Goal: Navigation & Orientation: Find specific page/section

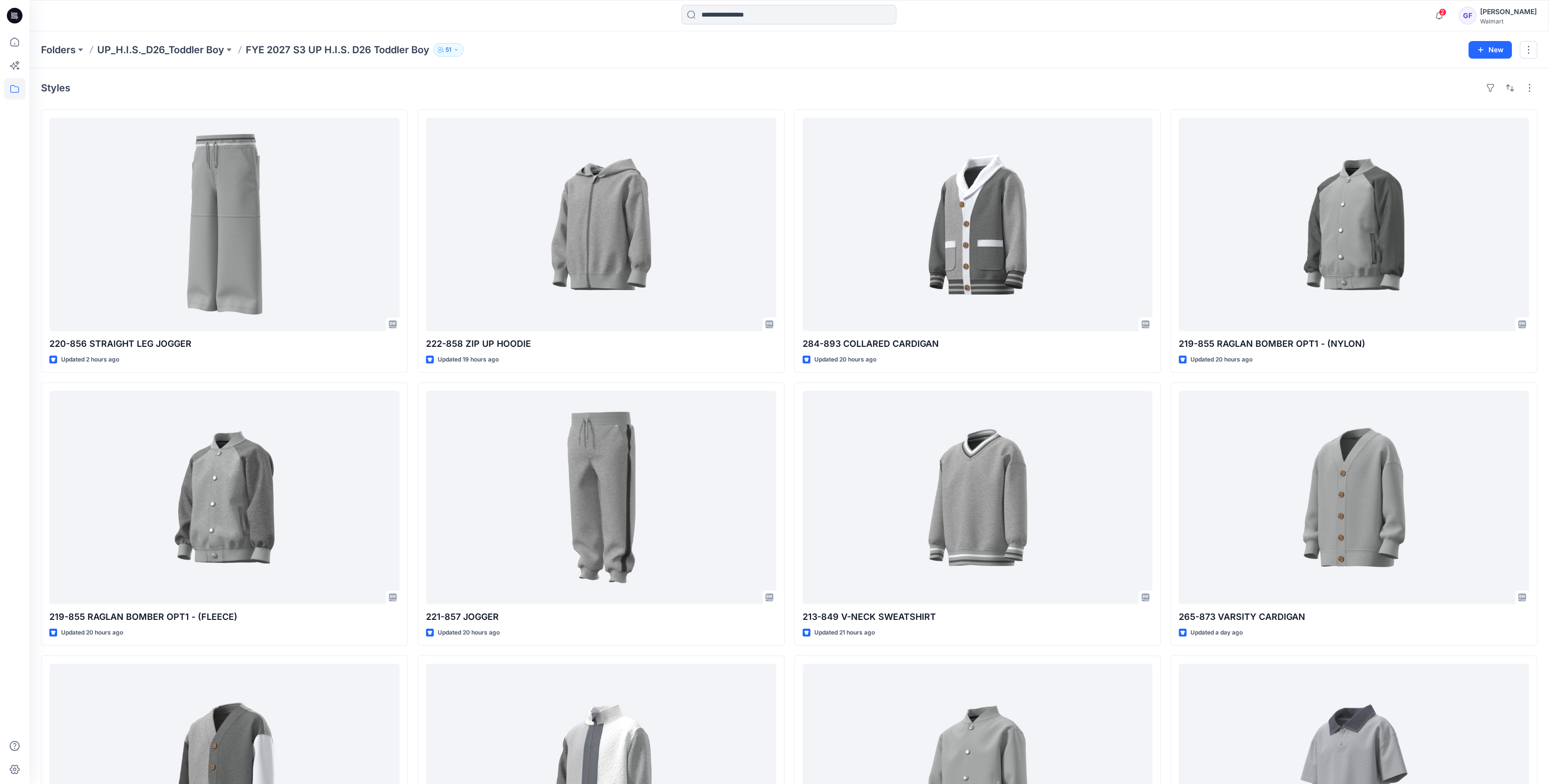
scroll to position [122, 0]
click at [73, 47] on p "Folders" at bounding box center [58, 50] width 35 height 14
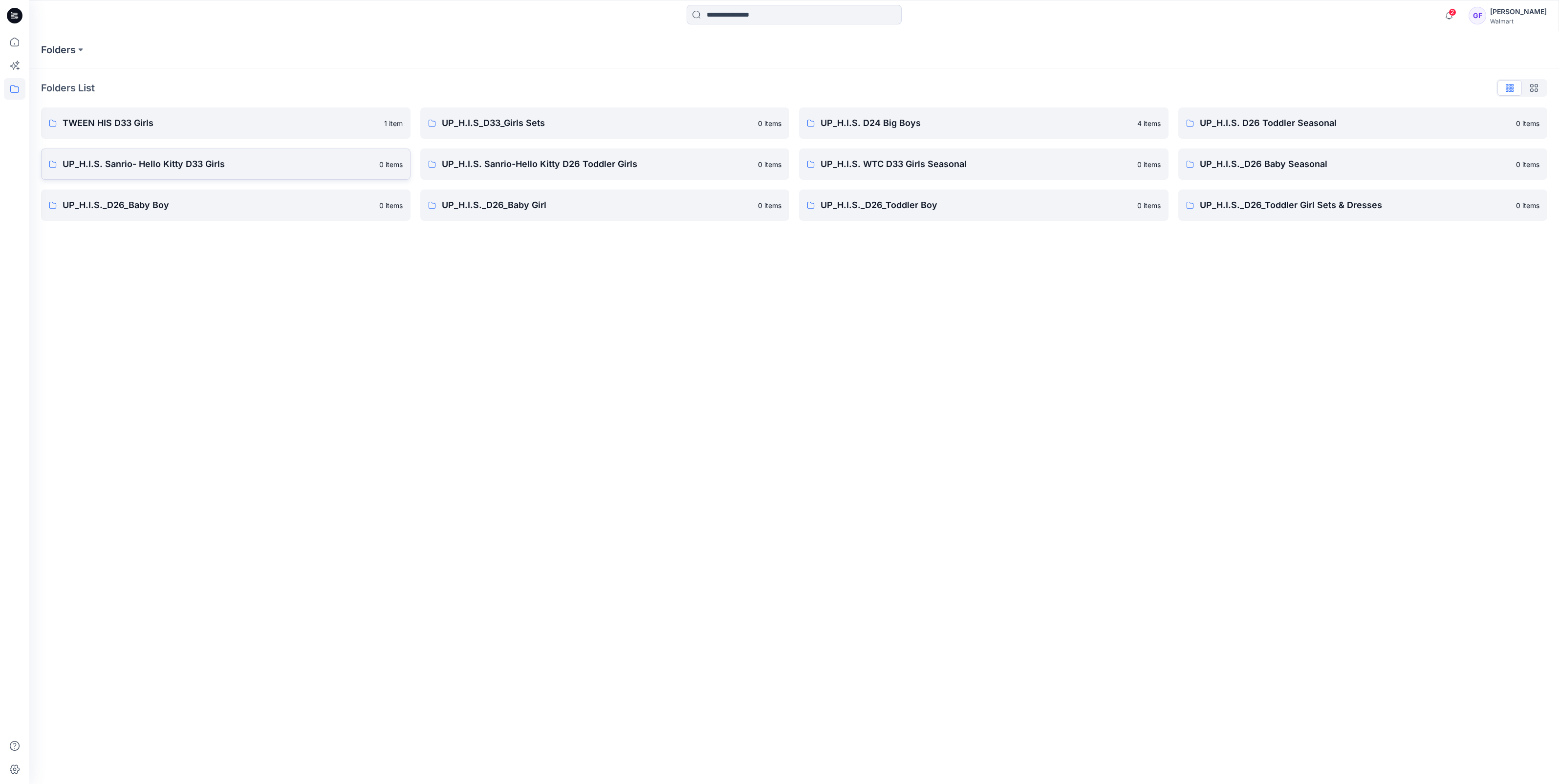
click at [162, 163] on p "UP_H.I.S. Sanrio- Hello Kitty D33 Girls" at bounding box center [218, 164] width 311 height 14
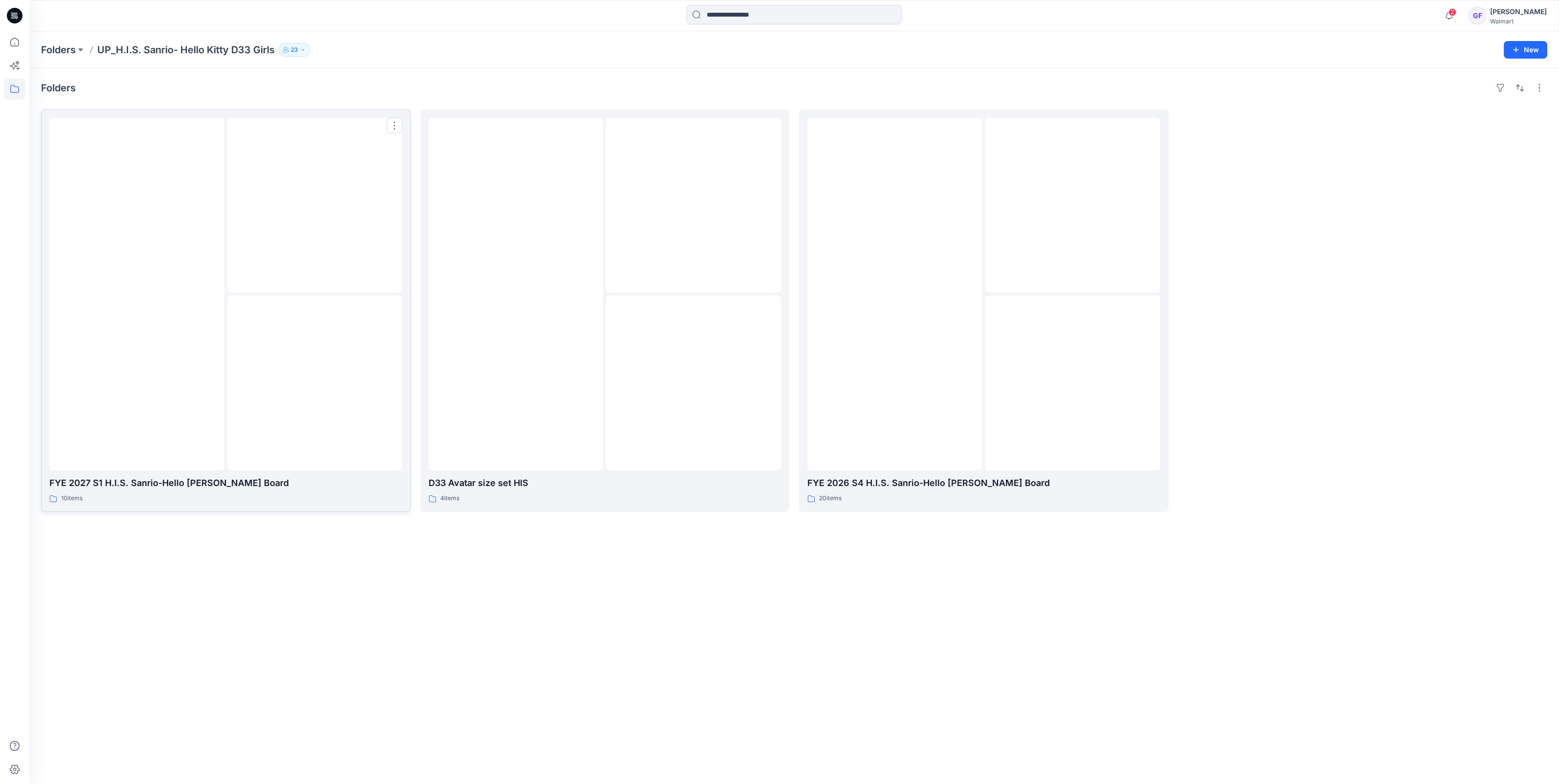
click at [315, 205] on img at bounding box center [315, 205] width 0 height 0
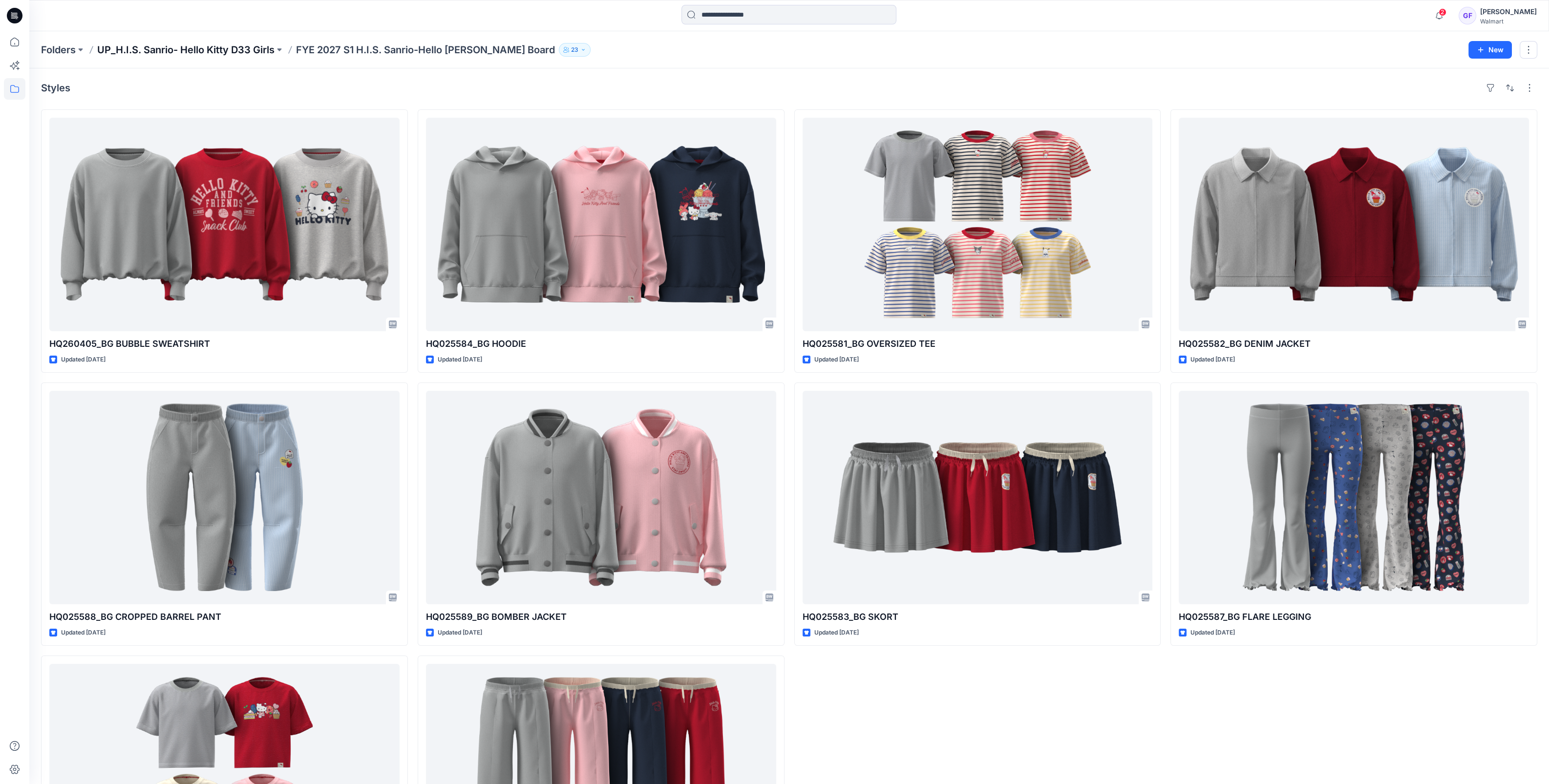
click at [179, 49] on p "UP_H.I.S. Sanrio- Hello Kitty D33 Girls" at bounding box center [185, 50] width 177 height 14
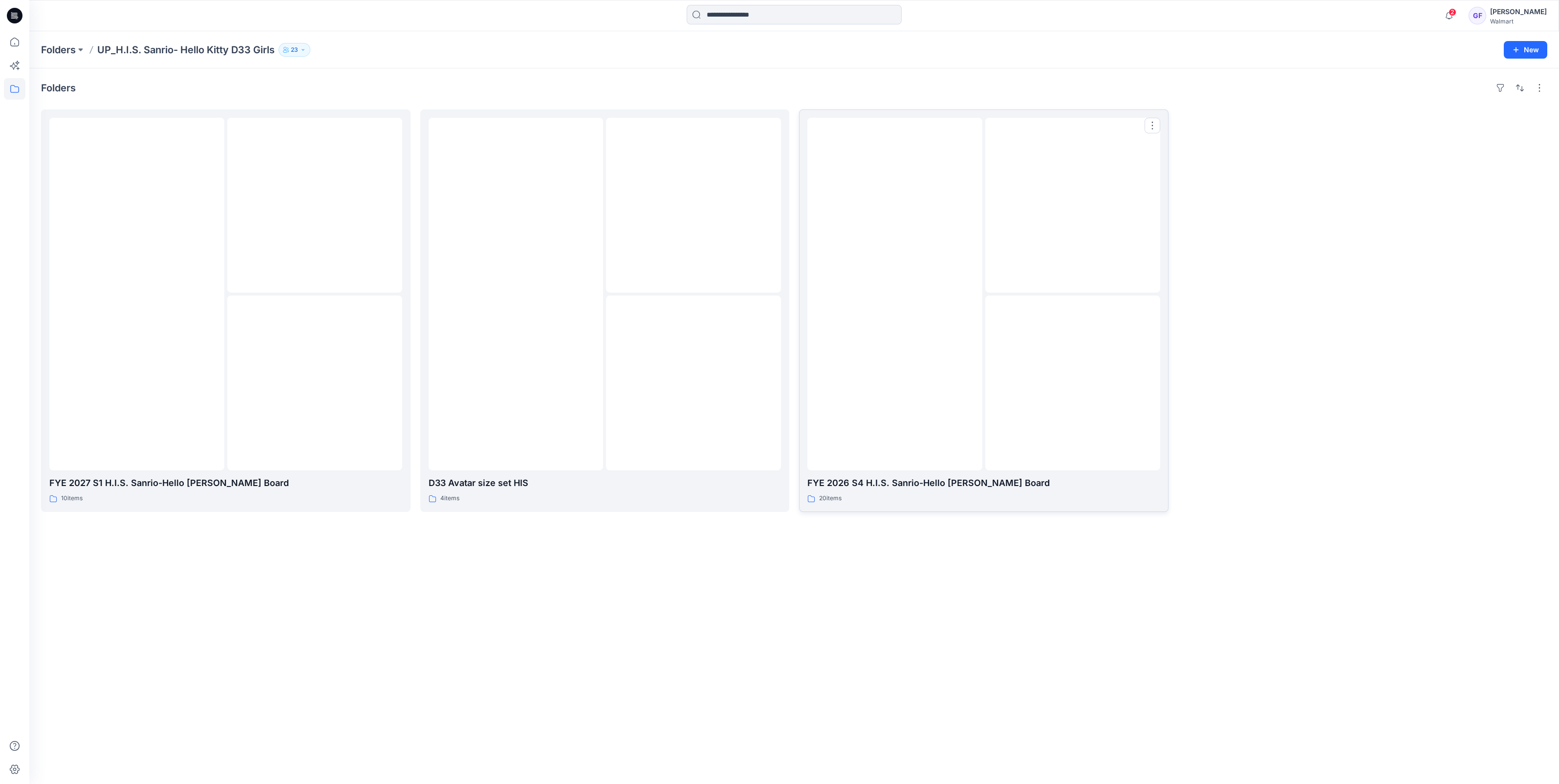
click at [894, 294] on img at bounding box center [894, 294] width 0 height 0
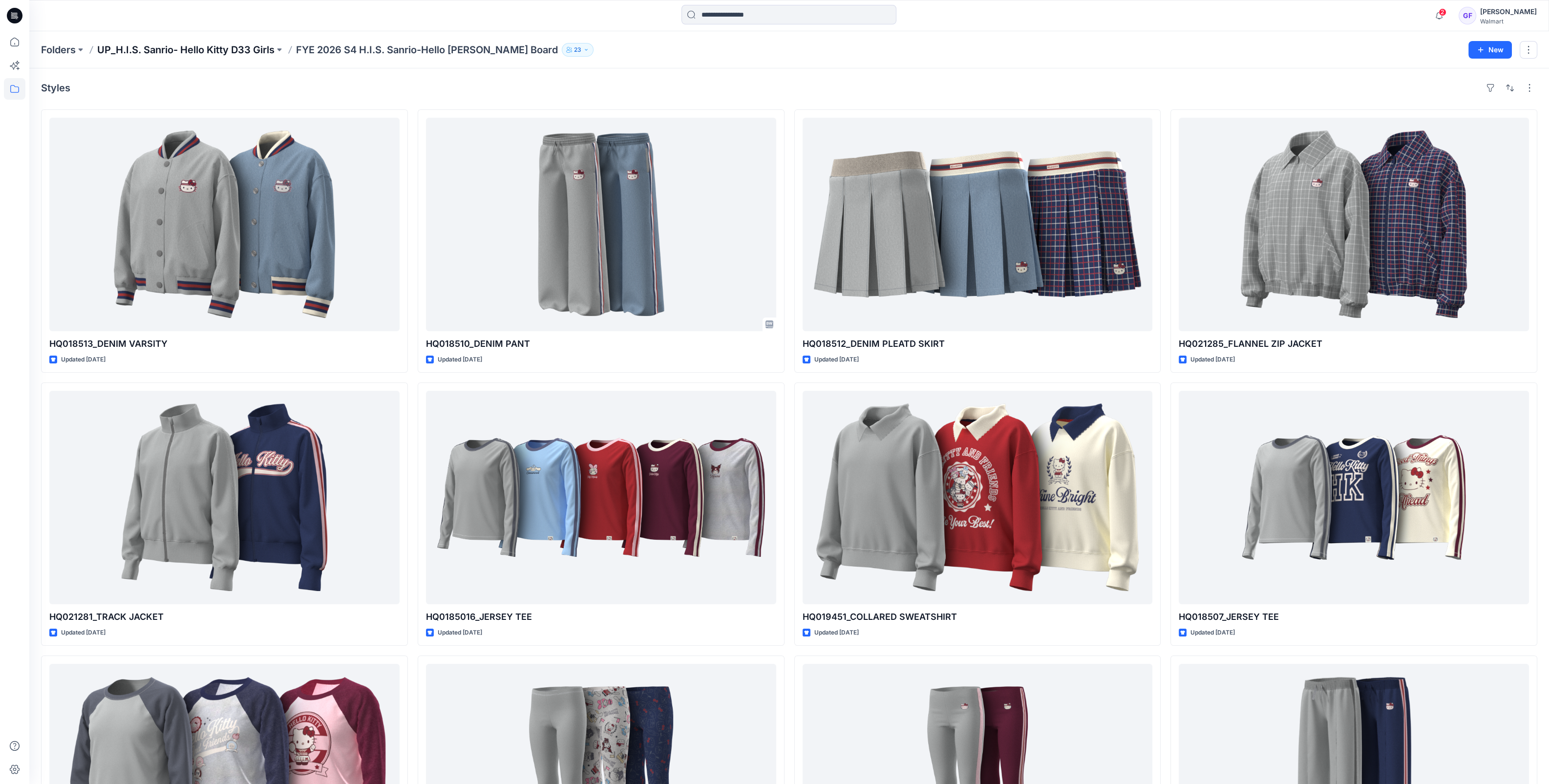
click at [245, 51] on p "UP_H.I.S. Sanrio- Hello Kitty D33 Girls" at bounding box center [185, 50] width 177 height 14
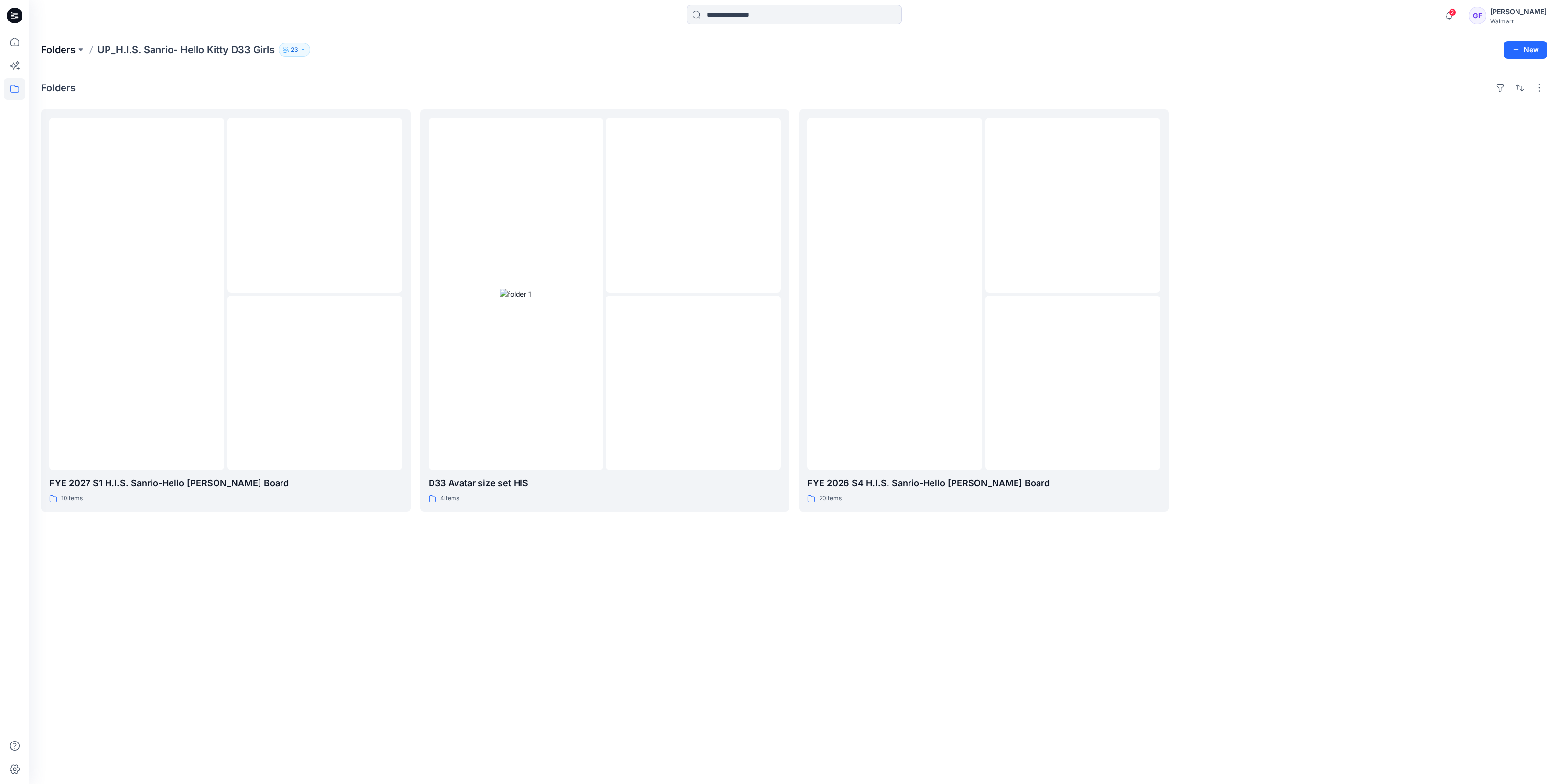
click at [66, 47] on p "Folders" at bounding box center [58, 50] width 35 height 14
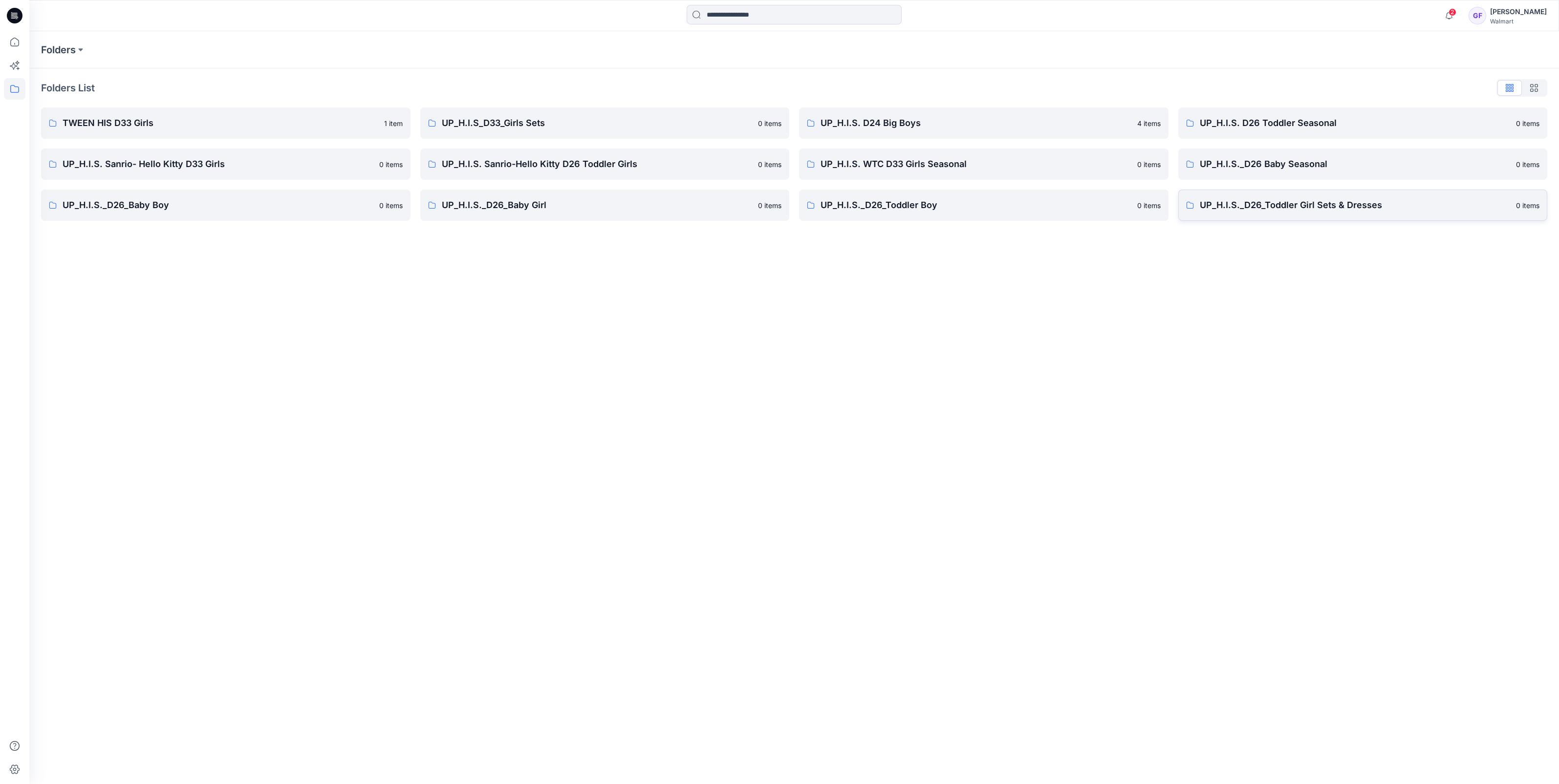
click at [1341, 207] on p "UP_H.I.S._D26_Toddler Girl Sets & Dresses" at bounding box center [1355, 205] width 311 height 14
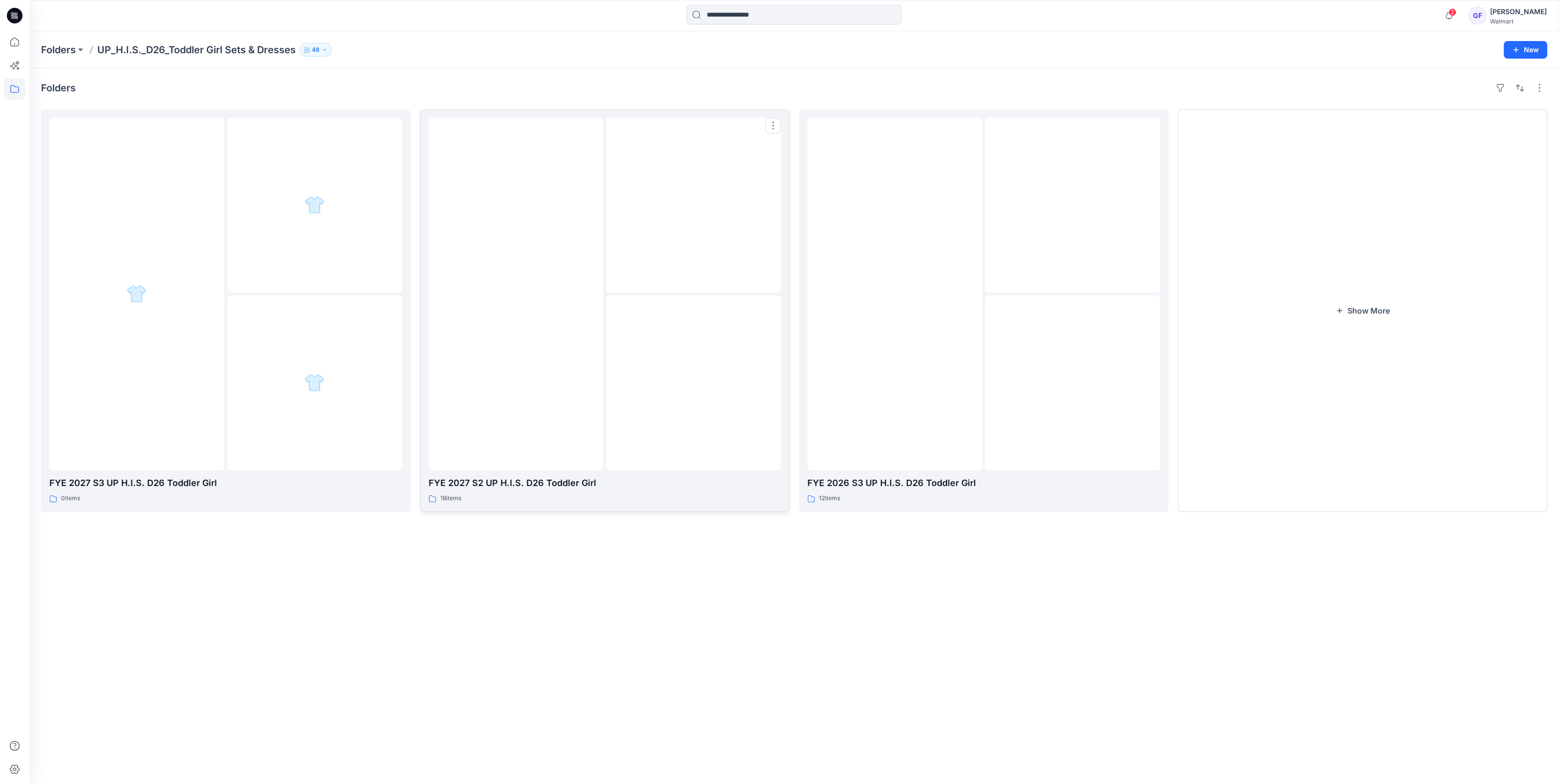
click at [515, 294] on img at bounding box center [515, 294] width 0 height 0
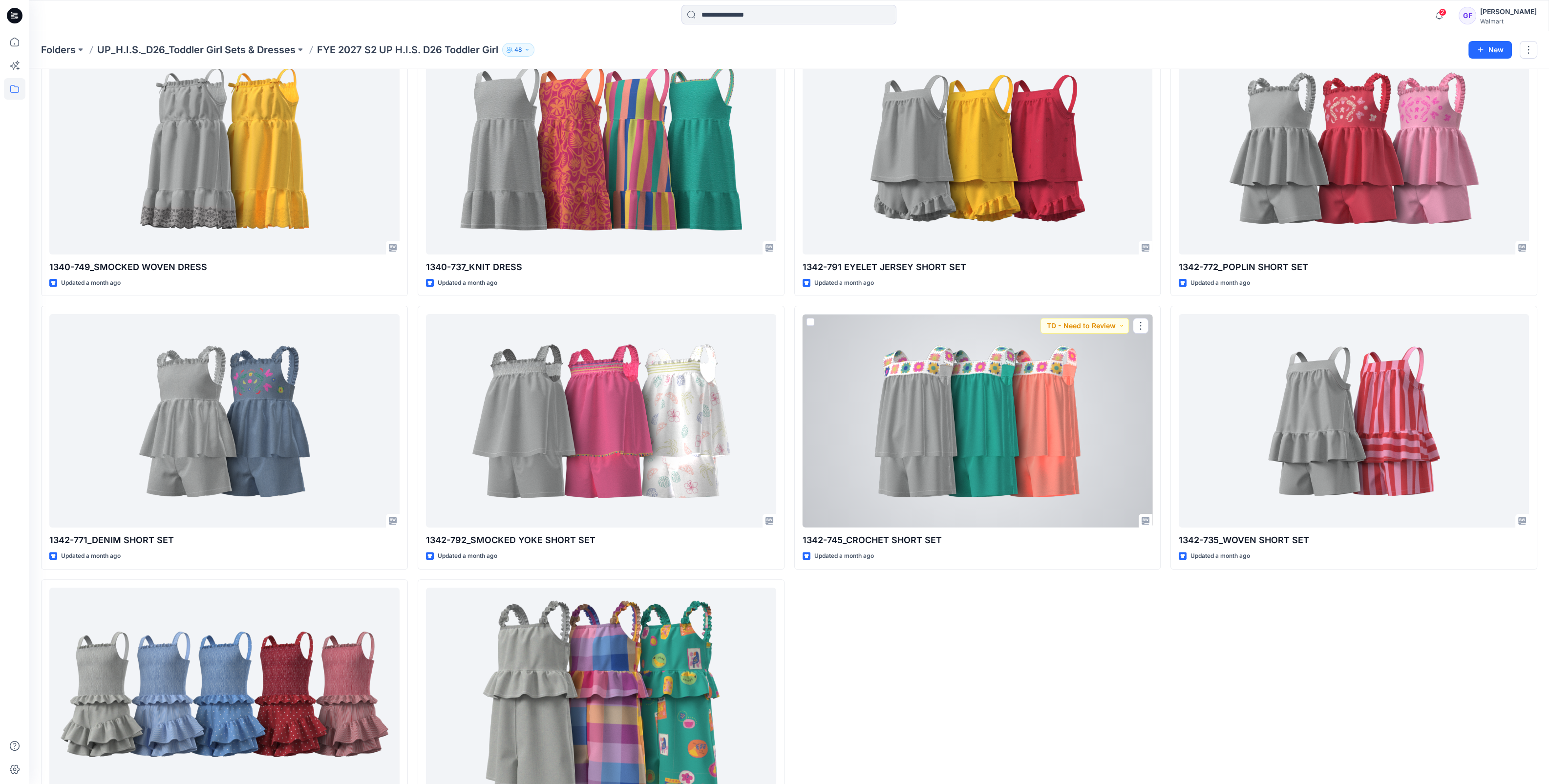
scroll to position [692, 0]
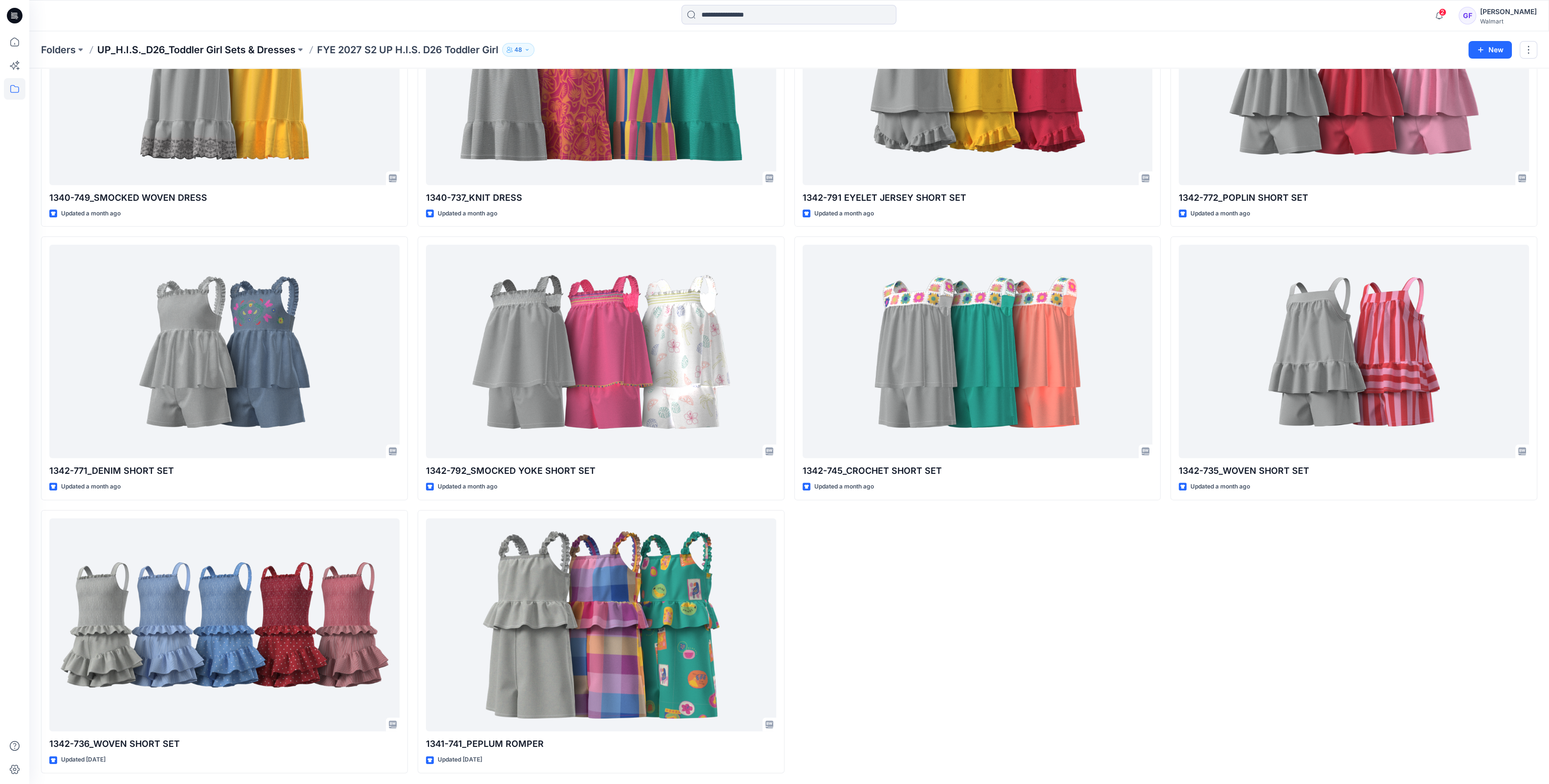
click at [207, 49] on p "UP_H.I.S._D26_Toddler Girl Sets & Dresses" at bounding box center [196, 50] width 198 height 14
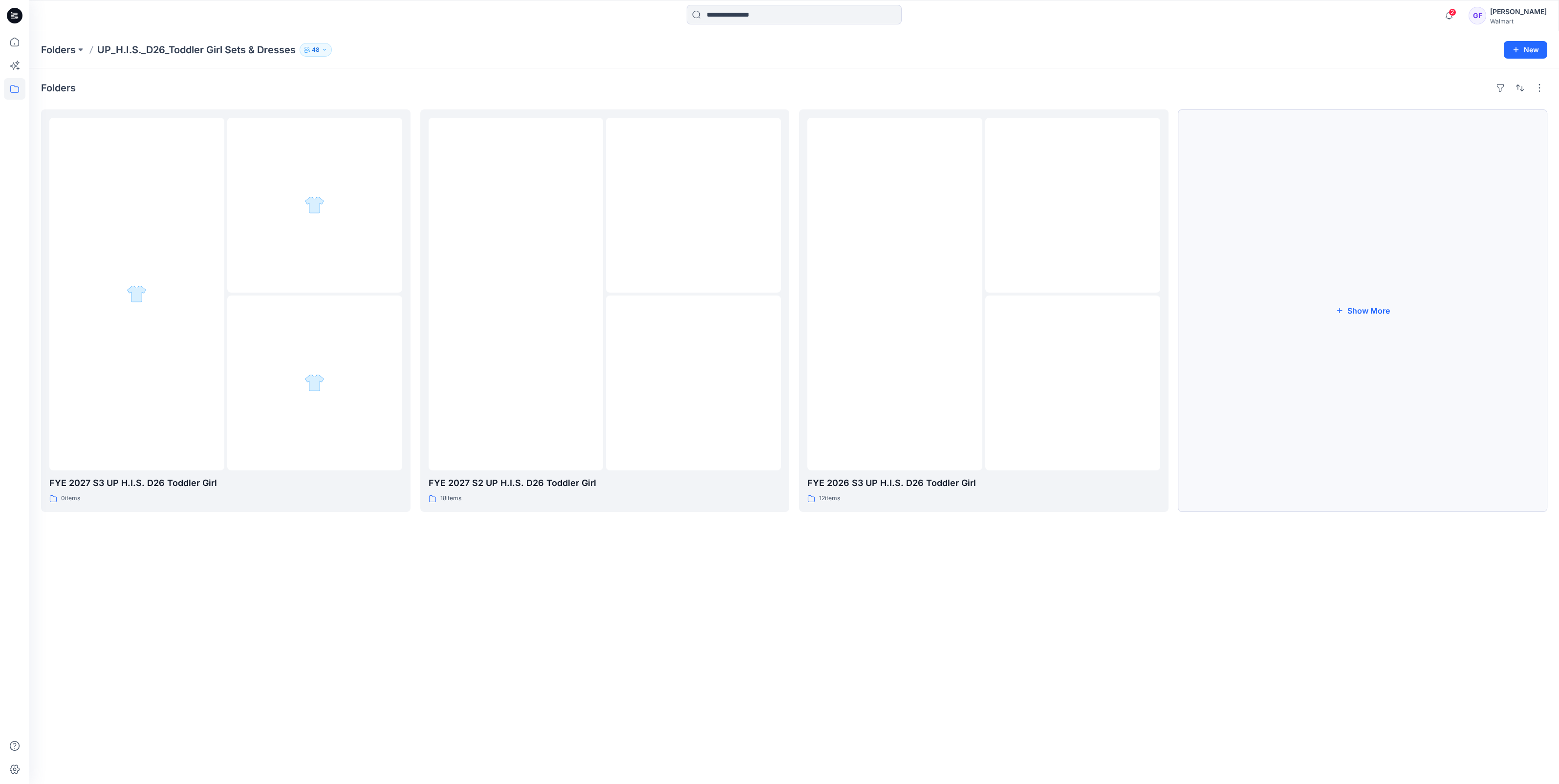
click at [1349, 308] on button "Show More" at bounding box center [1363, 311] width 370 height 402
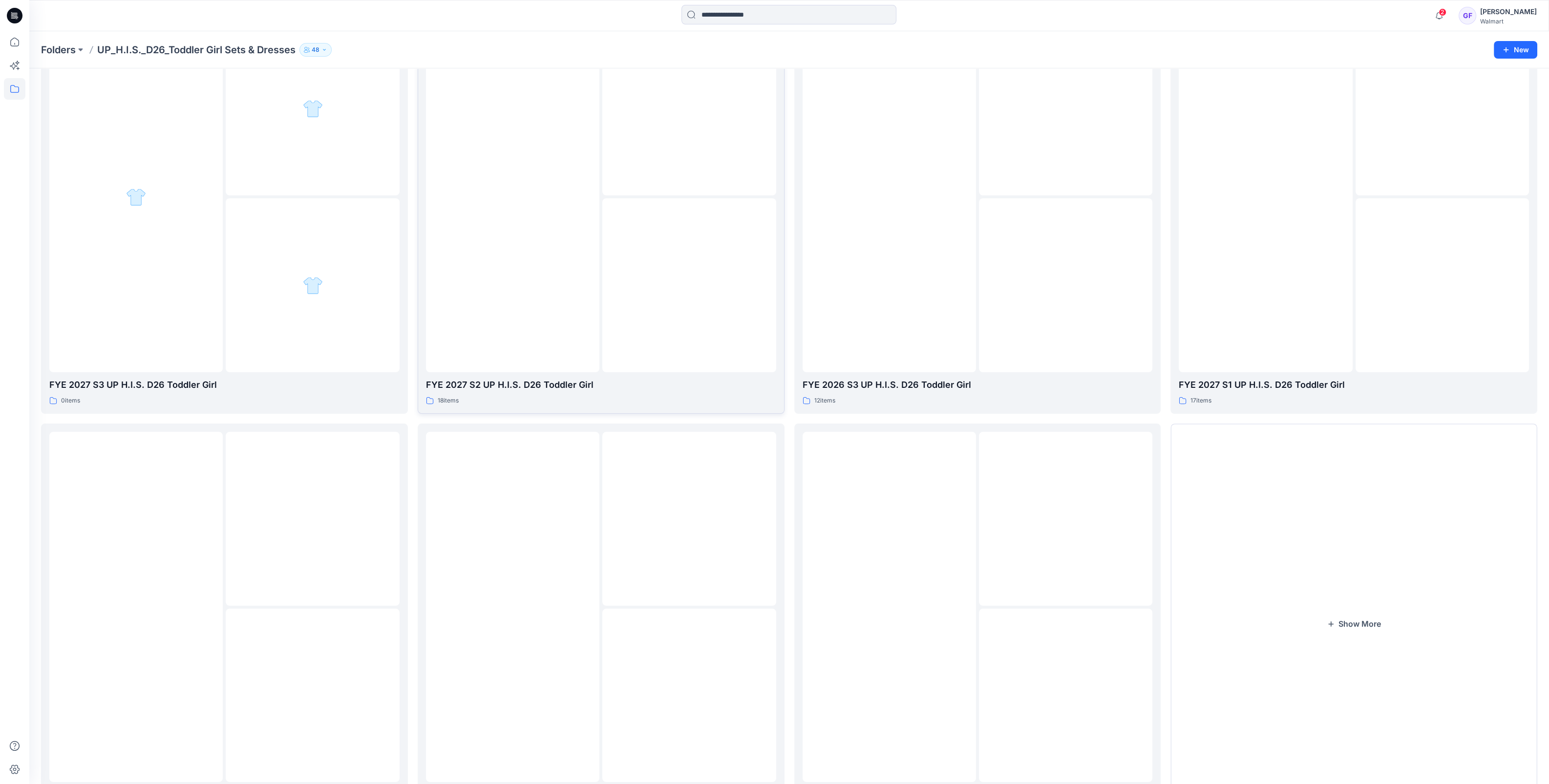
scroll to position [122, 0]
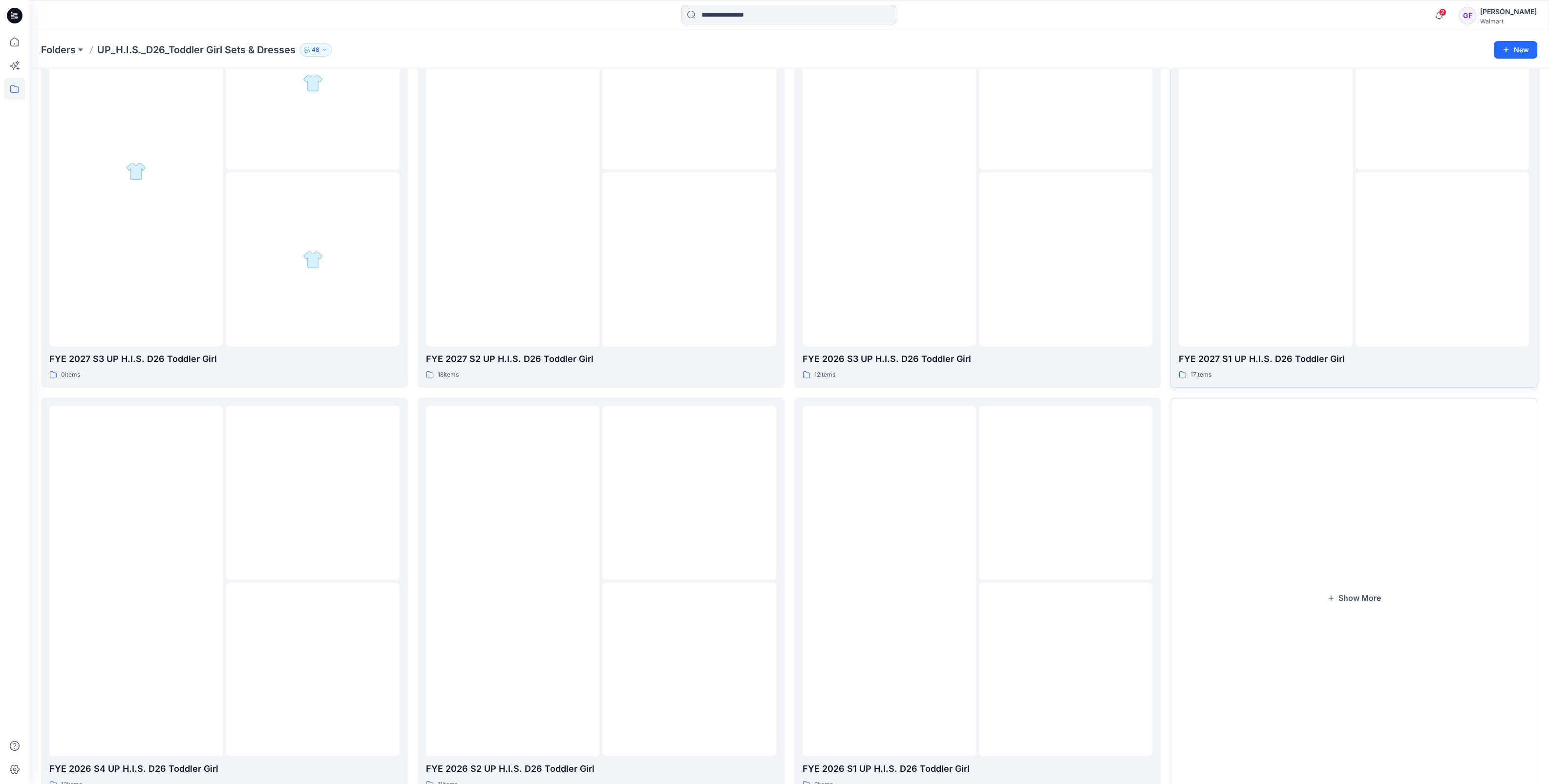
click at [1262, 226] on div at bounding box center [1265, 171] width 173 height 350
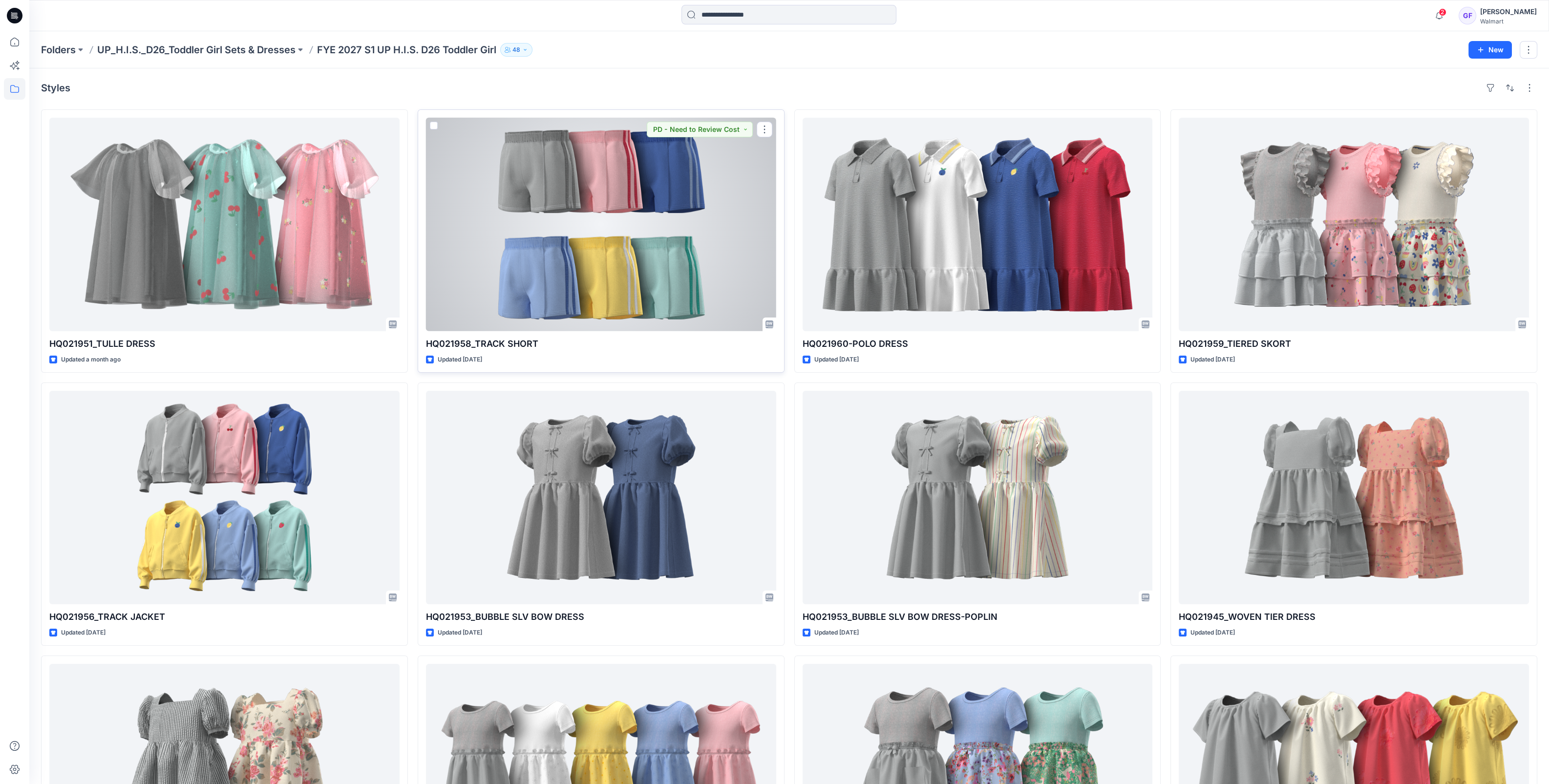
click at [630, 261] on div at bounding box center [601, 224] width 350 height 213
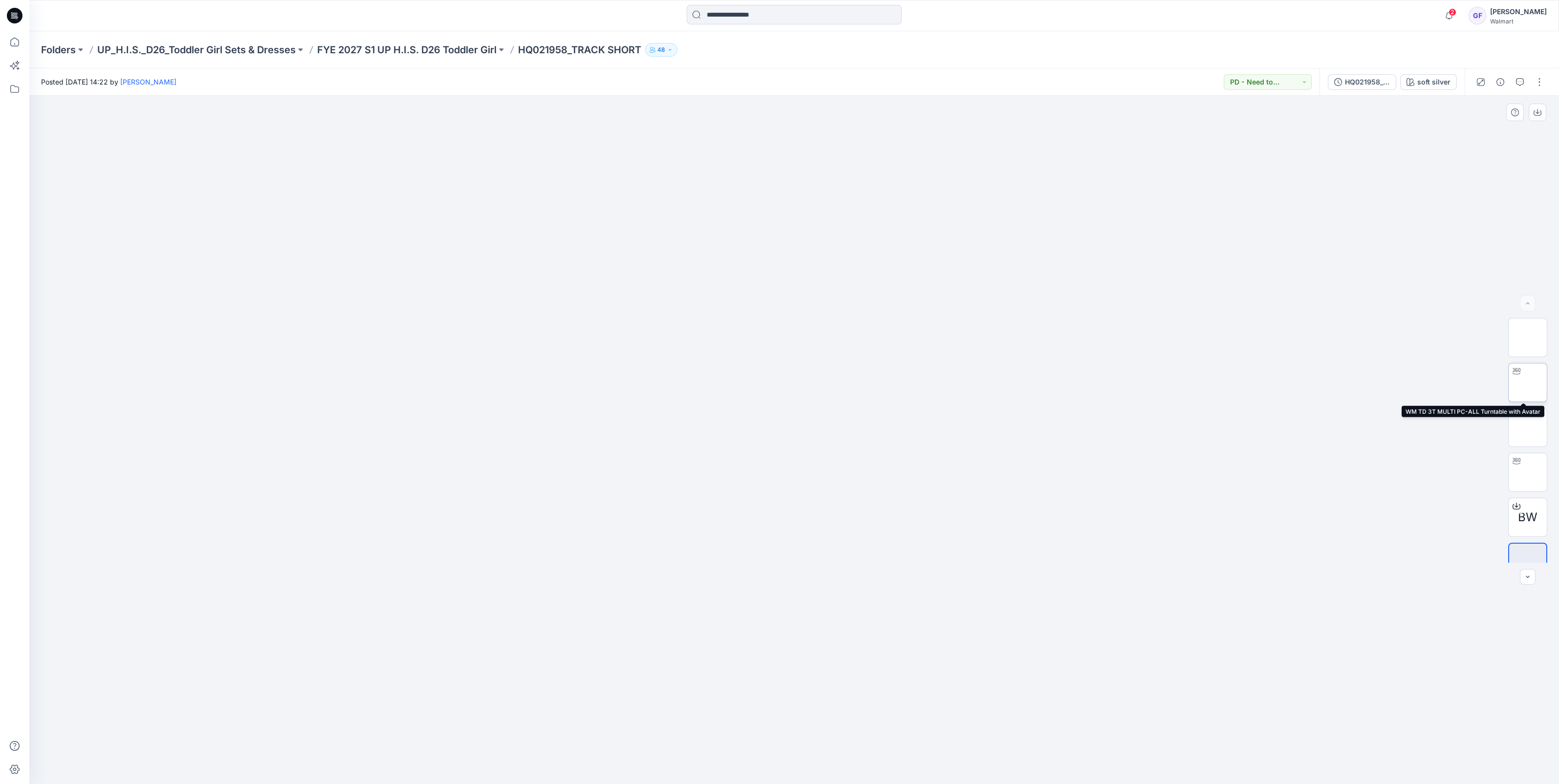
click at [1528, 382] on img at bounding box center [1528, 382] width 0 height 0
drag, startPoint x: 832, startPoint y: 534, endPoint x: 772, endPoint y: 530, distance: 60.1
click at [772, 530] on div at bounding box center [794, 440] width 1530 height 688
click at [413, 52] on p "FYE 2027 S1 UP H.I.S. D26 Toddler Girl" at bounding box center [407, 50] width 179 height 14
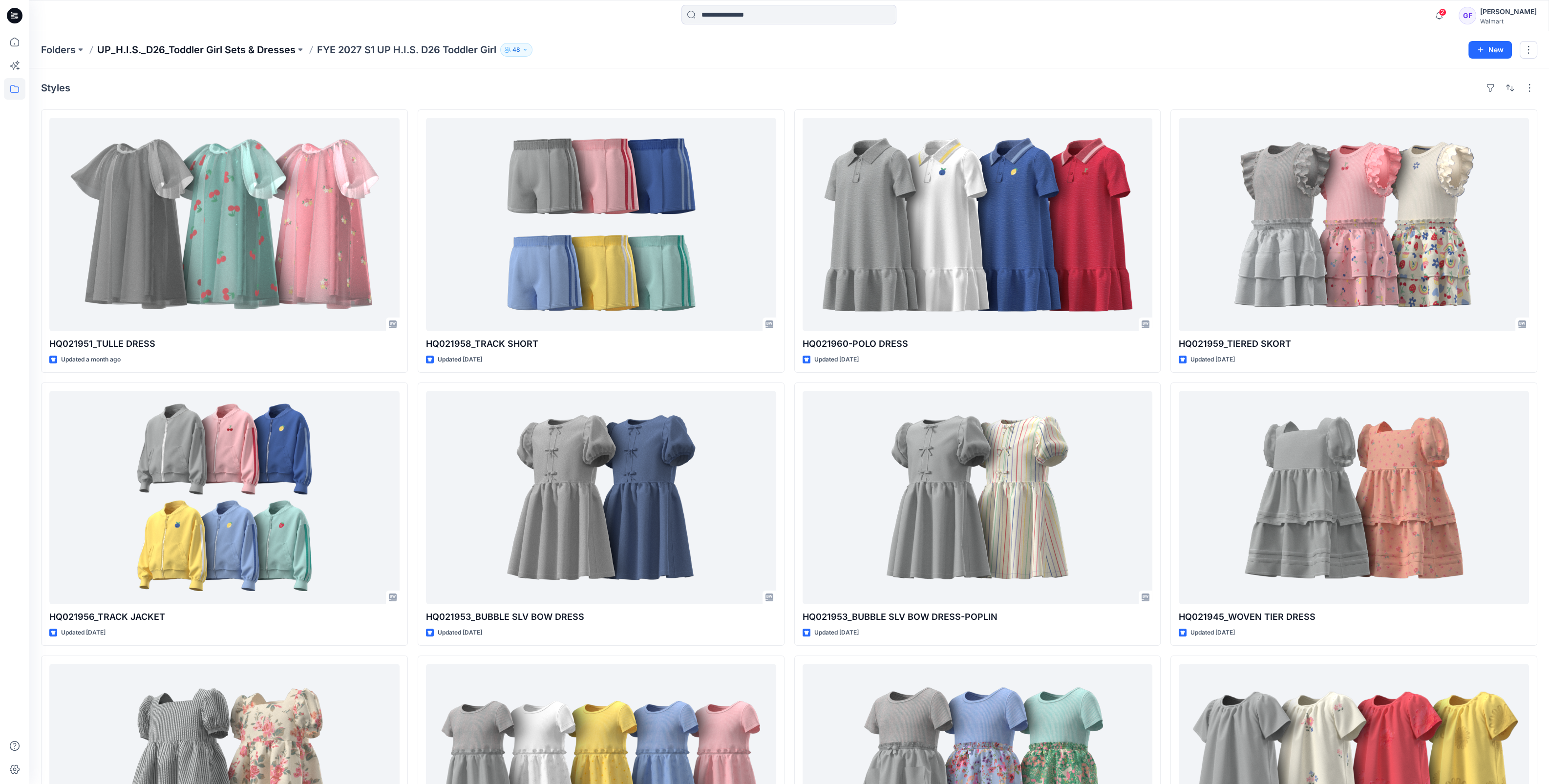
click at [222, 43] on p "UP_H.I.S._D26_Toddler Girl Sets & Dresses" at bounding box center [196, 50] width 198 height 14
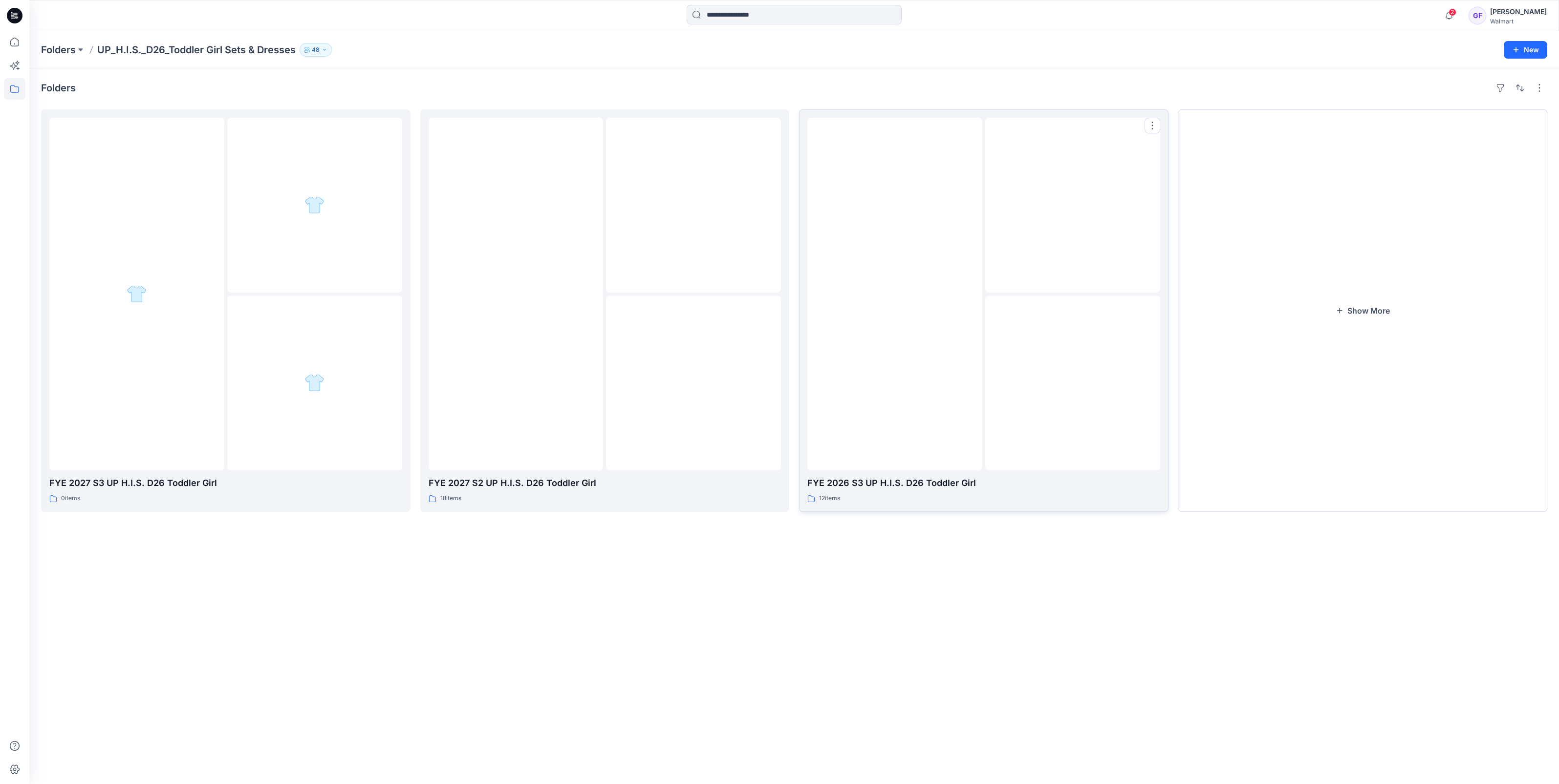
click at [1072, 205] on img at bounding box center [1072, 205] width 0 height 0
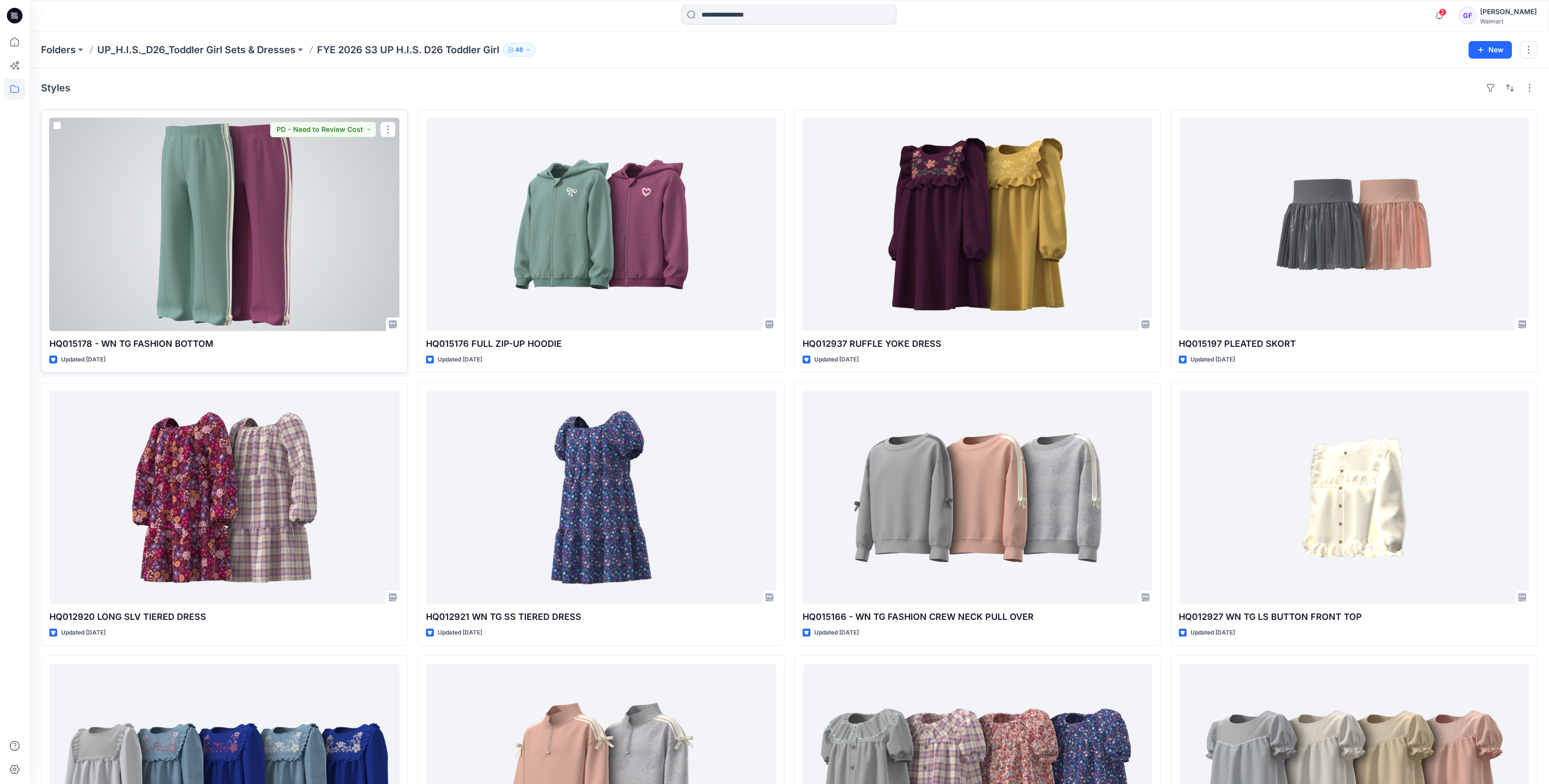
click at [271, 215] on div at bounding box center [224, 224] width 350 height 213
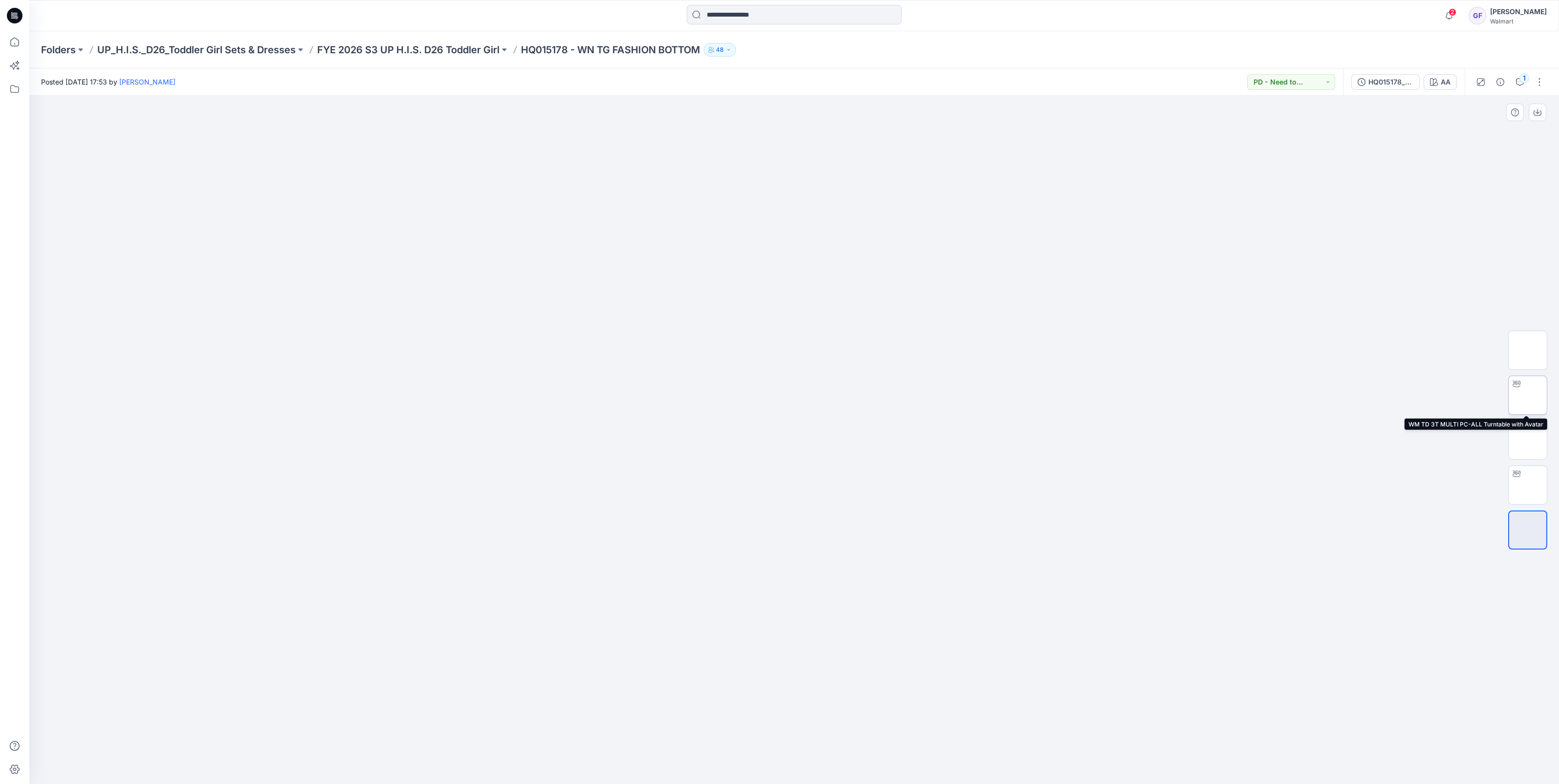
click at [1528, 395] on img at bounding box center [1528, 395] width 0 height 0
drag, startPoint x: 768, startPoint y: 705, endPoint x: 715, endPoint y: 701, distance: 53.2
click at [715, 701] on div at bounding box center [794, 440] width 1530 height 688
drag, startPoint x: 857, startPoint y: 677, endPoint x: 853, endPoint y: 413, distance: 264.0
